Goal: Book appointment/travel/reservation

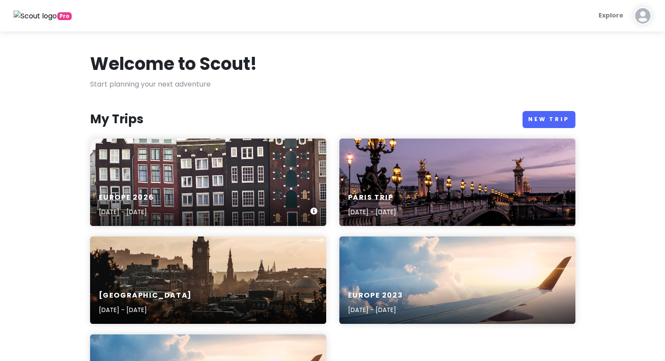
click at [174, 165] on div "Europe [DATE], 2026 - [DATE]" at bounding box center [208, 182] width 236 height 87
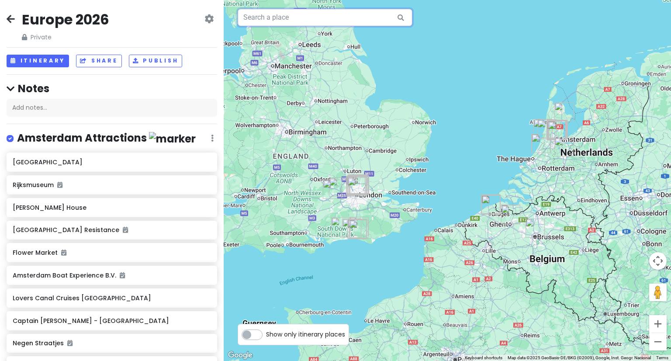
click at [302, 22] on input "text" at bounding box center [325, 17] width 175 height 17
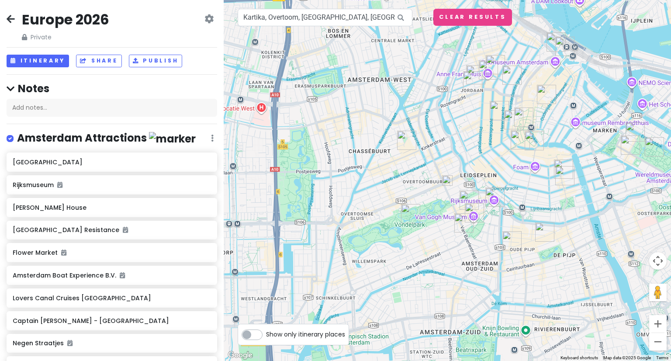
click at [447, 184] on img at bounding box center [447, 180] width 17 height 17
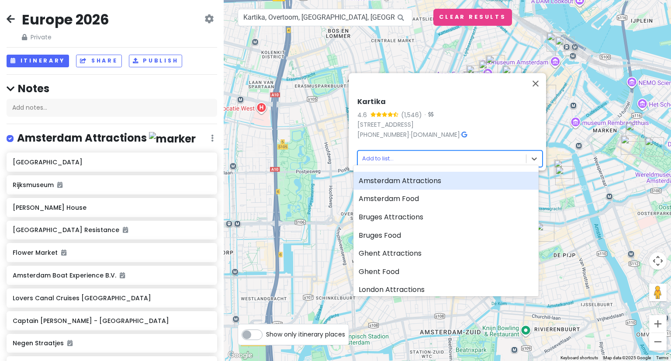
click at [463, 160] on body "Europe 2026 Private Change Dates Make a Copy Delete Trip Give Feedback 💡 Suppor…" at bounding box center [335, 180] width 671 height 361
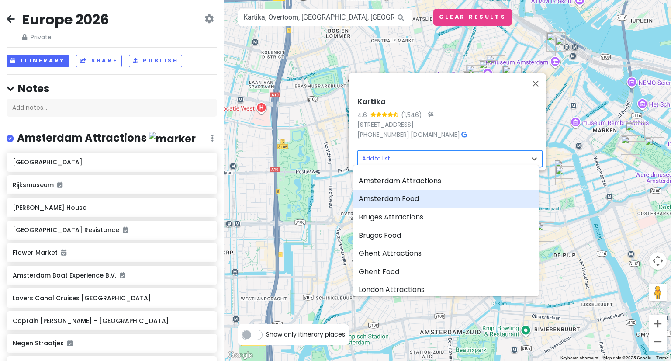
click at [446, 195] on div "Amsterdam Food" at bounding box center [446, 199] width 185 height 18
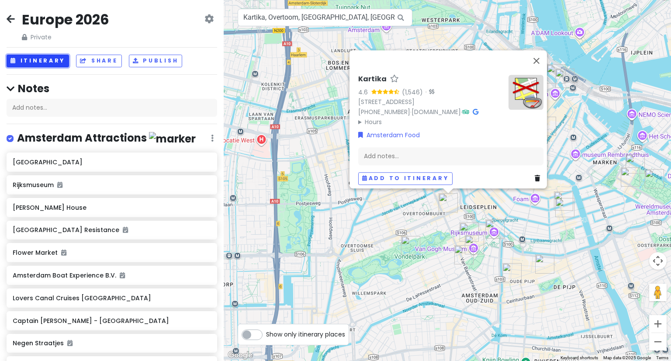
click at [49, 60] on button "Itinerary" at bounding box center [38, 61] width 63 height 13
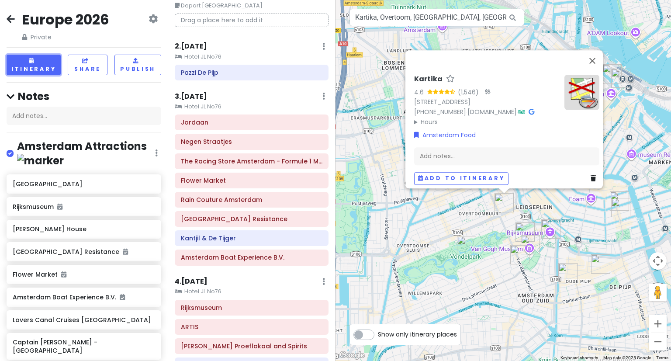
scroll to position [45, 0]
click at [320, 239] on icon at bounding box center [322, 237] width 5 height 7
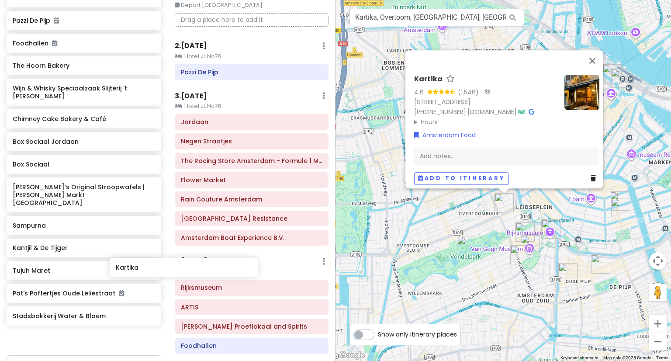
scroll to position [45, 0]
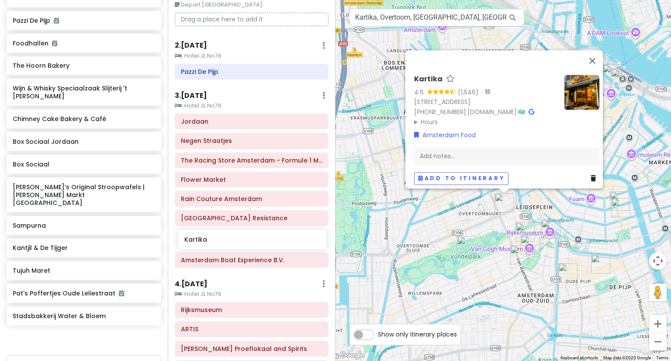
drag, startPoint x: 21, startPoint y: 303, endPoint x: 192, endPoint y: 240, distance: 183.0
click at [192, 240] on div "Europe 2026 Private Change Dates Make a Copy Delete Trip Give Feedback 💡 Suppor…" at bounding box center [335, 180] width 671 height 361
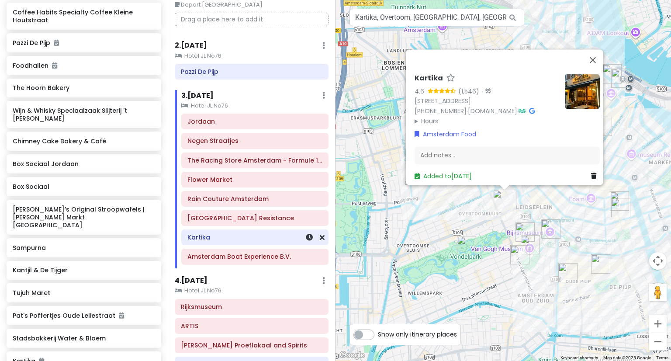
scroll to position [696, 0]
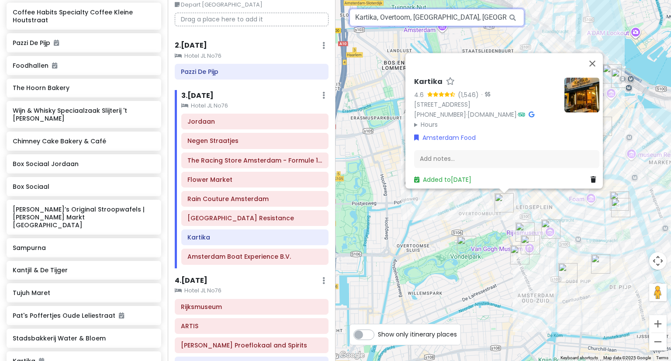
click at [395, 19] on input "Kartika, Overtoom, [GEOGRAPHIC_DATA], [GEOGRAPHIC_DATA]" at bounding box center [437, 17] width 175 height 17
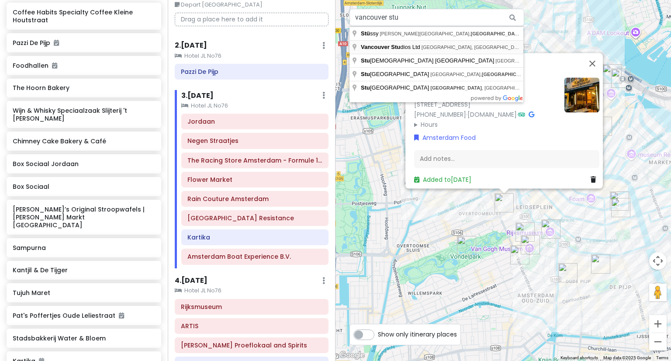
type input "Vancouver Studios Ltd, [GEOGRAPHIC_DATA], [GEOGRAPHIC_DATA], [GEOGRAPHIC_DATA]"
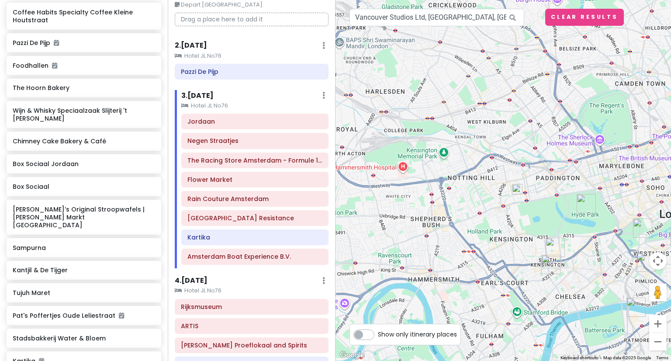
click at [519, 189] on img at bounding box center [517, 189] width 17 height 17
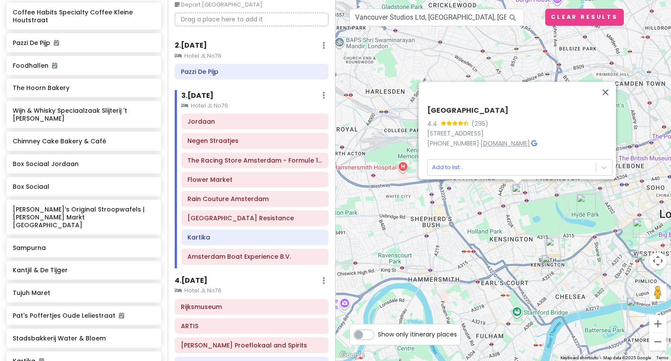
click at [526, 139] on link "[DOMAIN_NAME]" at bounding box center [505, 143] width 49 height 9
